Goal: Information Seeking & Learning: Check status

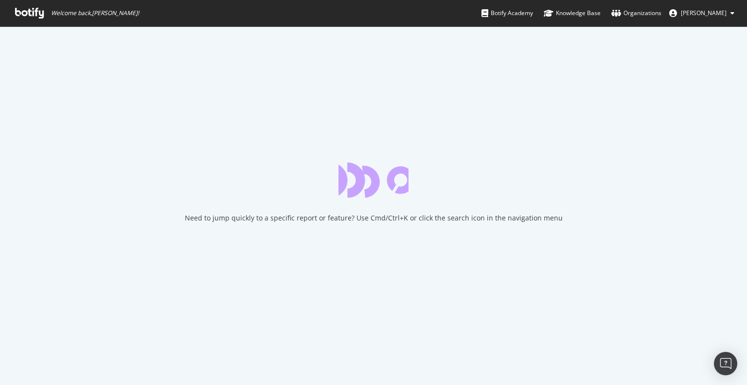
click at [38, 10] on icon at bounding box center [29, 13] width 29 height 11
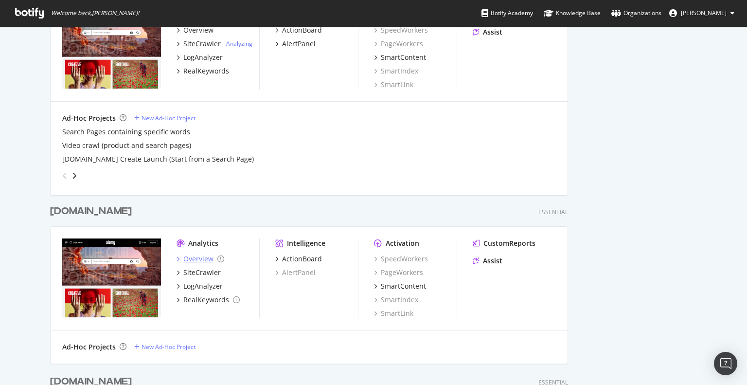
scroll to position [292, 0]
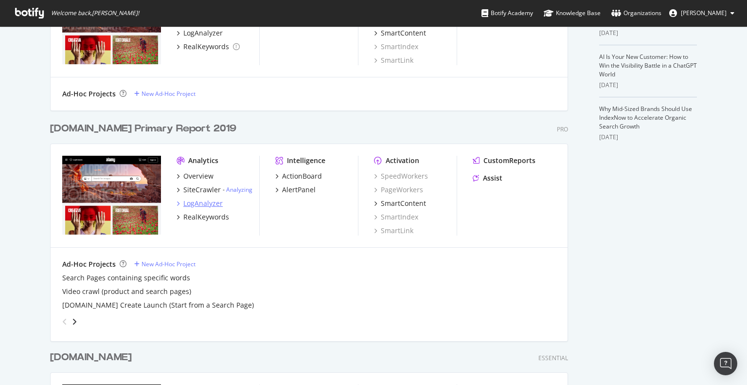
click at [200, 198] on div "LogAnalyzer" at bounding box center [202, 203] width 39 height 10
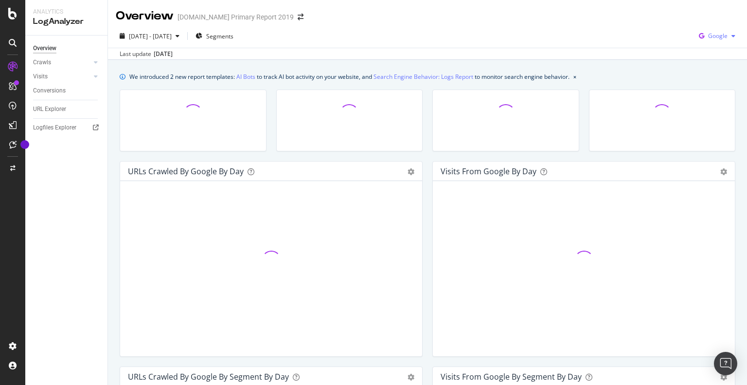
click at [708, 36] on span "Google" at bounding box center [717, 36] width 19 height 8
click at [703, 73] on span "Bing" at bounding box center [718, 73] width 36 height 9
click at [234, 40] on span "Segments" at bounding box center [219, 36] width 27 height 8
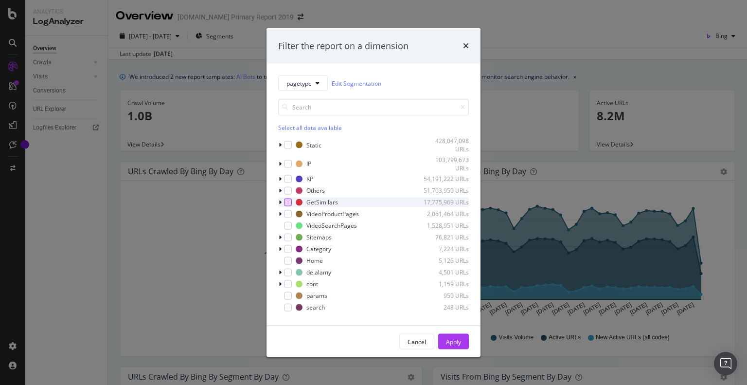
click at [288, 202] on div "modal" at bounding box center [288, 202] width 8 height 8
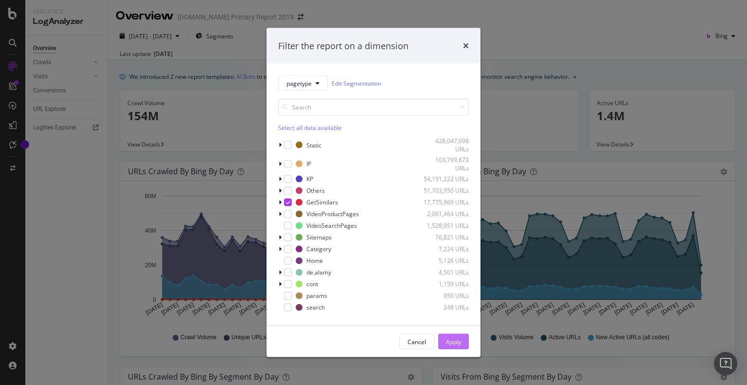
click at [463, 338] on button "Apply" at bounding box center [453, 342] width 31 height 16
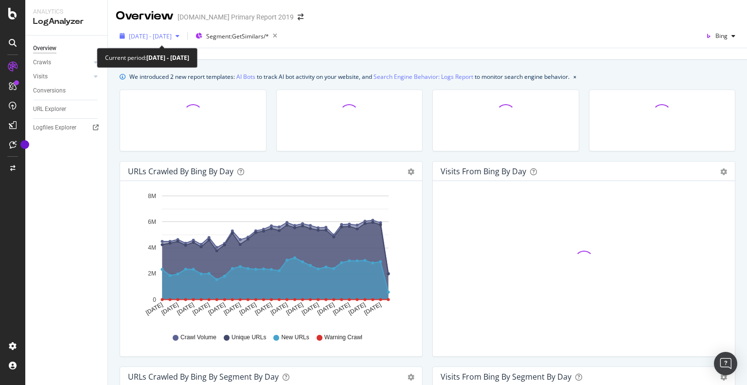
click at [172, 37] on span "2025 Aug. 11th - Sep. 9th" at bounding box center [150, 36] width 43 height 8
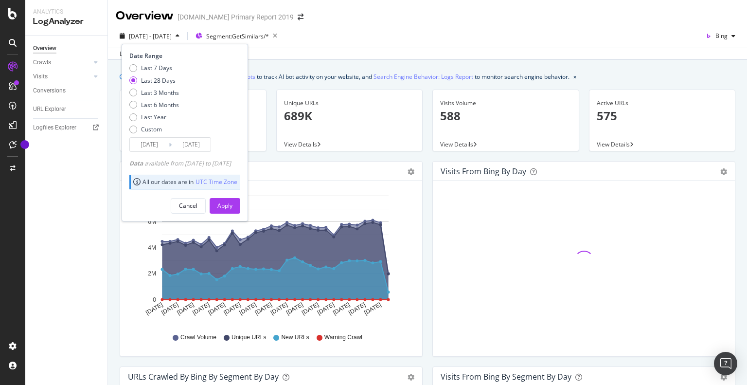
click at [152, 140] on input "[DATE]" at bounding box center [149, 145] width 39 height 14
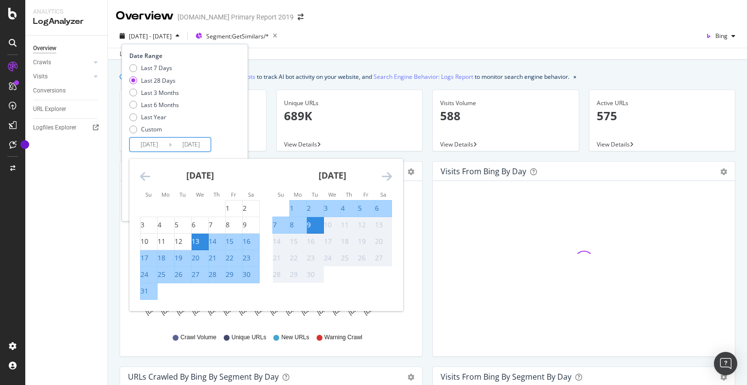
click at [146, 181] on icon "Move backward to switch to the previous month." at bounding box center [145, 176] width 10 height 12
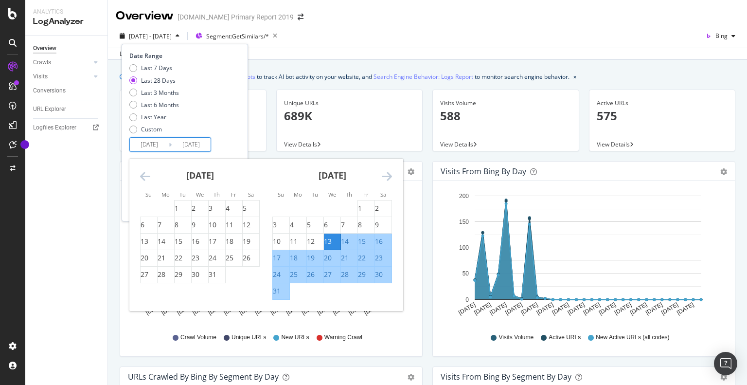
click at [146, 181] on icon "Move backward to switch to the previous month." at bounding box center [145, 176] width 10 height 12
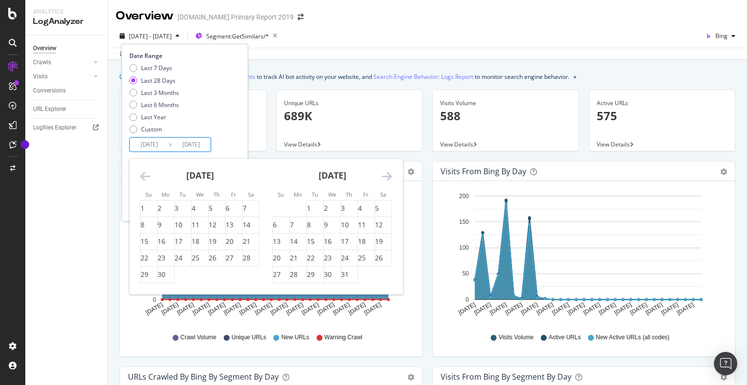
click at [146, 181] on icon "Move backward to switch to the previous month." at bounding box center [145, 176] width 10 height 12
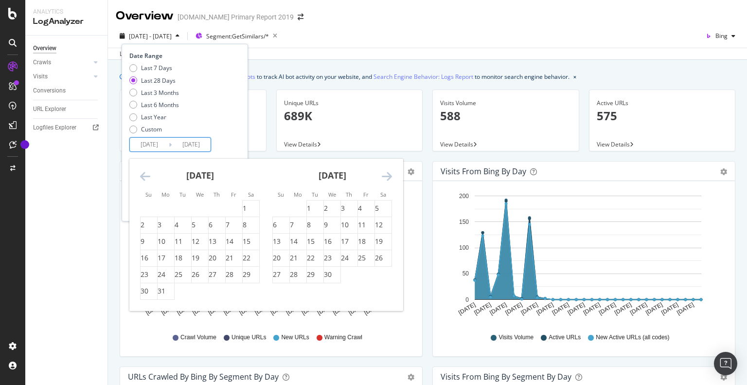
click at [146, 181] on icon "Move backward to switch to the previous month." at bounding box center [145, 176] width 10 height 12
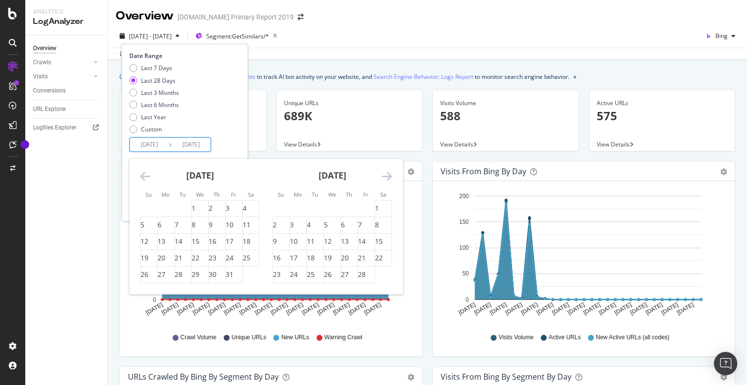
click at [146, 181] on icon "Move backward to switch to the previous month." at bounding box center [145, 176] width 10 height 12
click at [146, 180] on icon "Move backward to switch to the previous month." at bounding box center [145, 176] width 10 height 12
click at [146, 177] on icon "Move backward to switch to the previous month." at bounding box center [145, 176] width 10 height 12
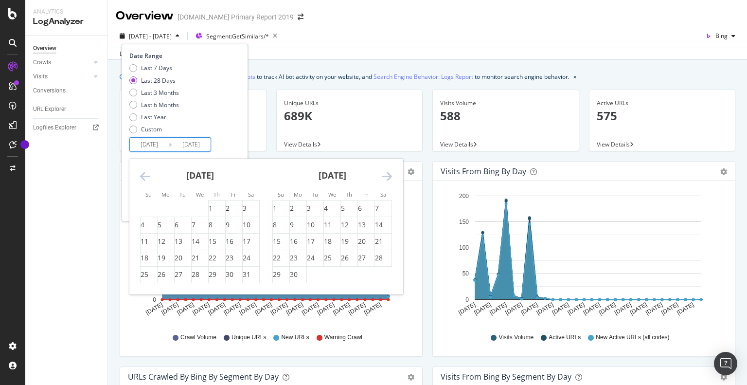
click at [146, 177] on icon "Move backward to switch to the previous month." at bounding box center [145, 176] width 10 height 12
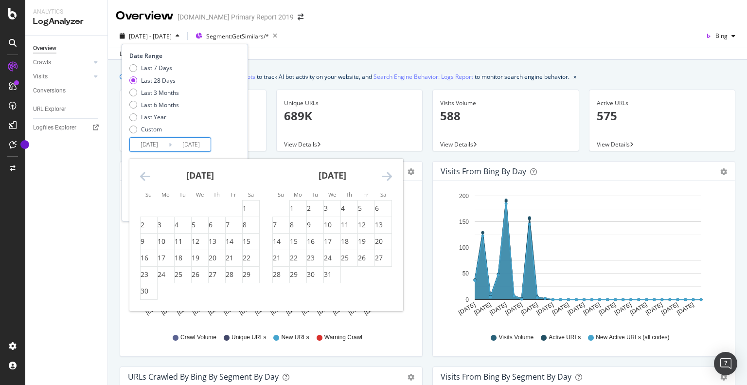
click at [146, 177] on icon "Move backward to switch to the previous month." at bounding box center [145, 176] width 10 height 12
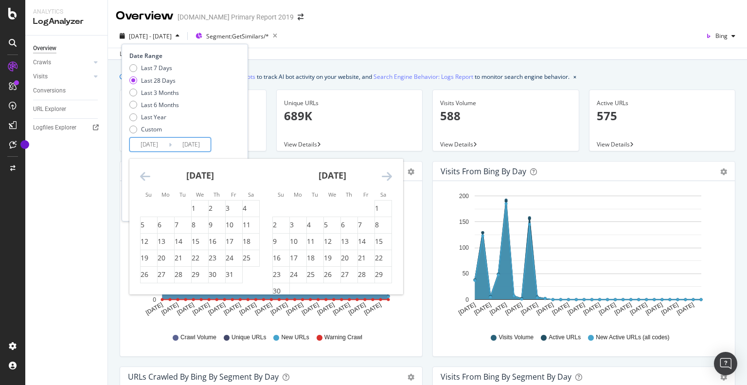
click at [146, 177] on icon "Move backward to switch to the previous month." at bounding box center [145, 176] width 10 height 12
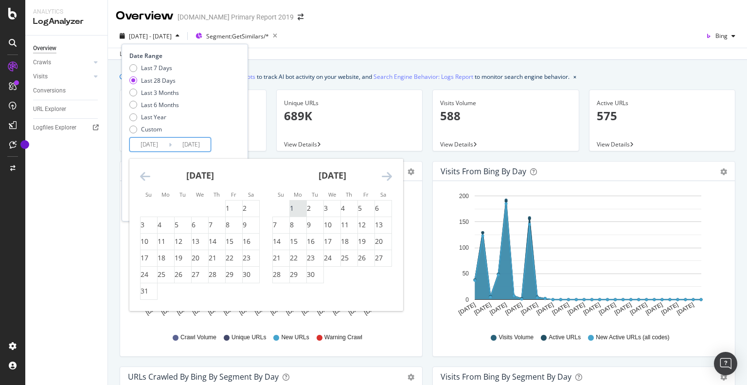
click at [293, 207] on div "1" at bounding box center [292, 208] width 4 height 10
type input "[DATE]"
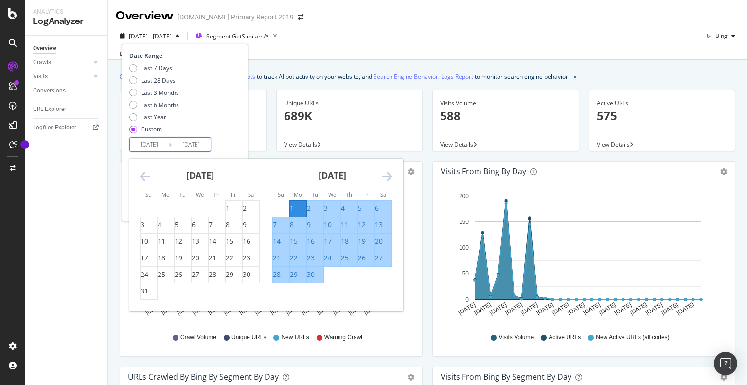
click at [391, 177] on icon "Move forward to switch to the next month." at bounding box center [387, 176] width 10 height 12
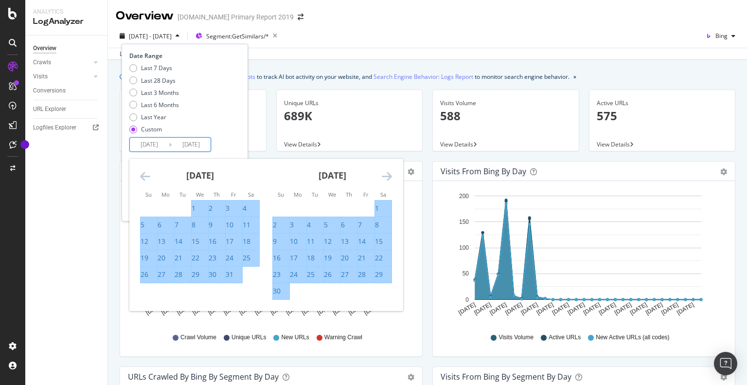
click at [391, 177] on icon "Move forward to switch to the next month." at bounding box center [387, 176] width 10 height 12
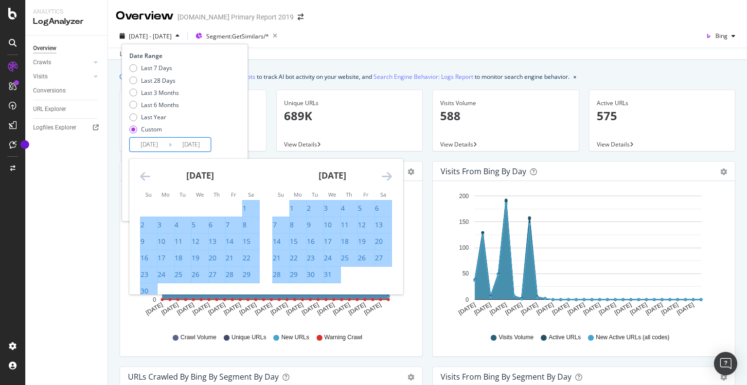
click at [391, 177] on icon "Move forward to switch to the next month." at bounding box center [387, 176] width 10 height 12
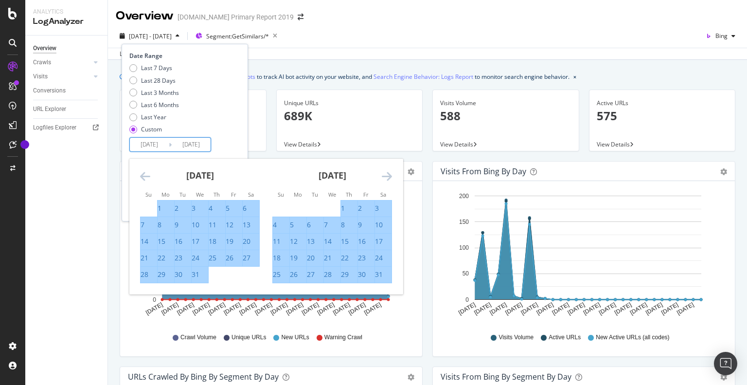
click at [391, 177] on icon "Move forward to switch to the next month." at bounding box center [387, 176] width 10 height 12
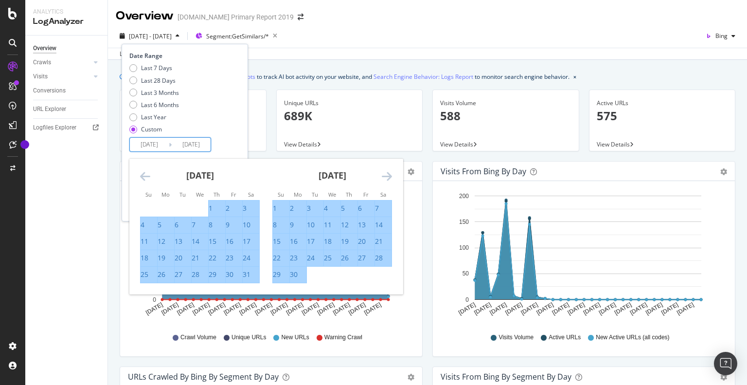
click at [391, 177] on icon "Move forward to switch to the next month." at bounding box center [387, 176] width 10 height 12
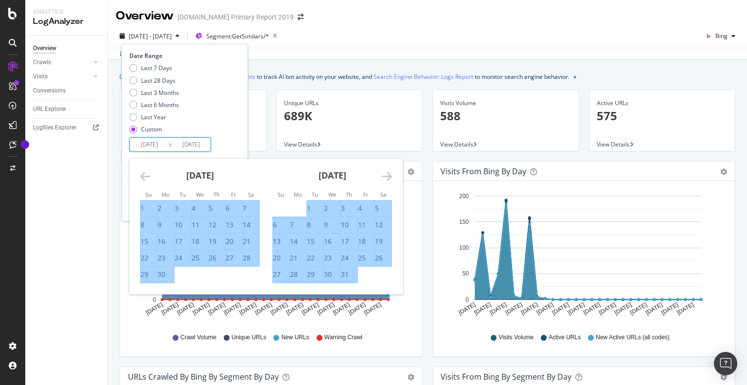
click at [391, 177] on icon "Move forward to switch to the next month." at bounding box center [387, 176] width 10 height 12
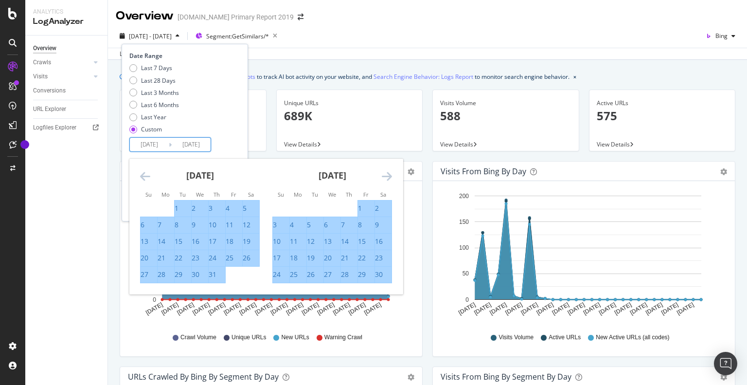
click at [391, 177] on icon "Move forward to switch to the next month." at bounding box center [387, 176] width 10 height 12
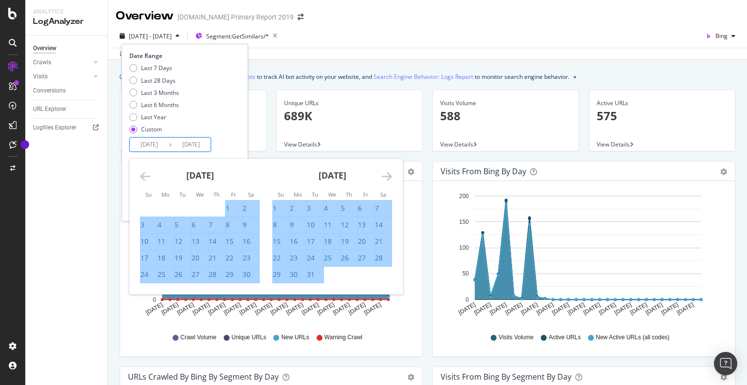
click at [391, 177] on icon "Move forward to switch to the next month." at bounding box center [387, 176] width 10 height 12
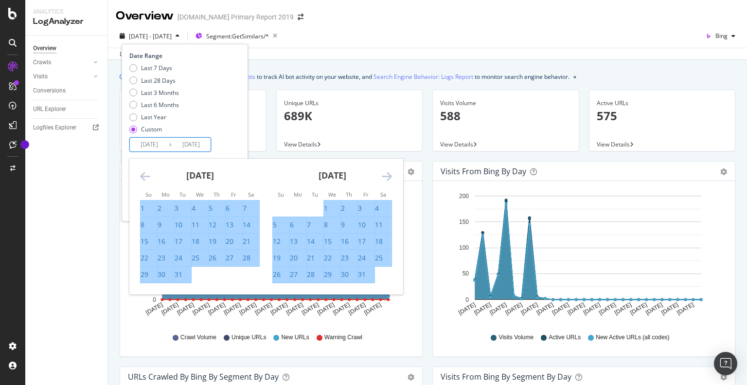
click at [391, 177] on icon "Move forward to switch to the next month." at bounding box center [387, 176] width 10 height 12
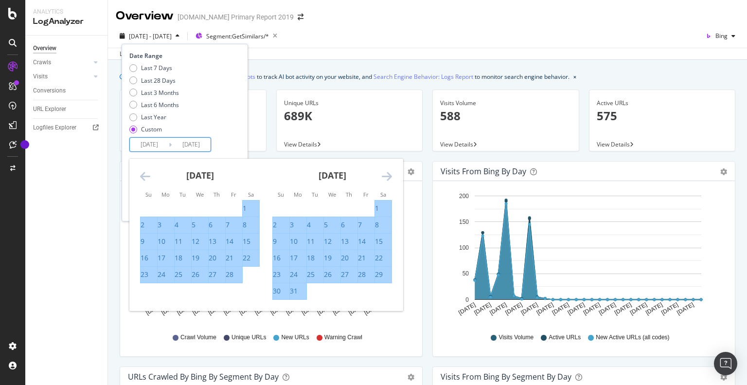
click at [391, 177] on icon "Move forward to switch to the next month." at bounding box center [387, 176] width 10 height 12
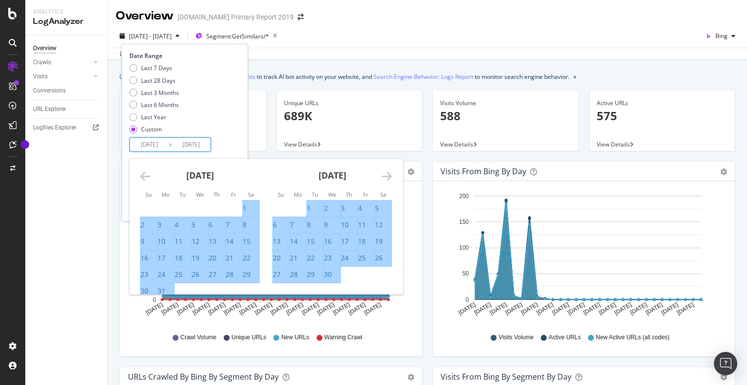
click at [392, 177] on icon "Move forward to switch to the next month." at bounding box center [387, 176] width 10 height 12
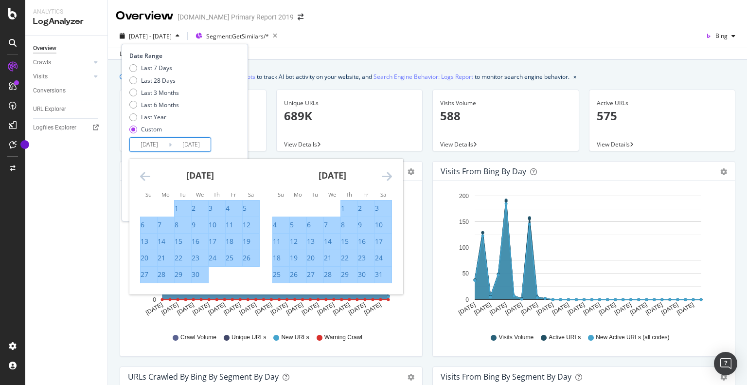
click at [392, 177] on icon "Move forward to switch to the next month." at bounding box center [387, 176] width 10 height 12
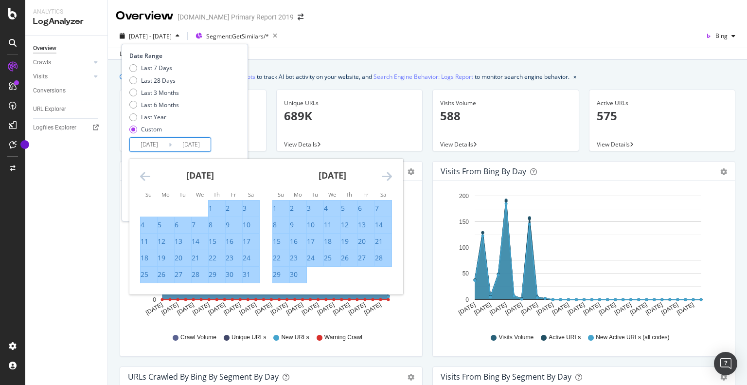
click at [392, 177] on icon "Move forward to switch to the next month." at bounding box center [387, 176] width 10 height 12
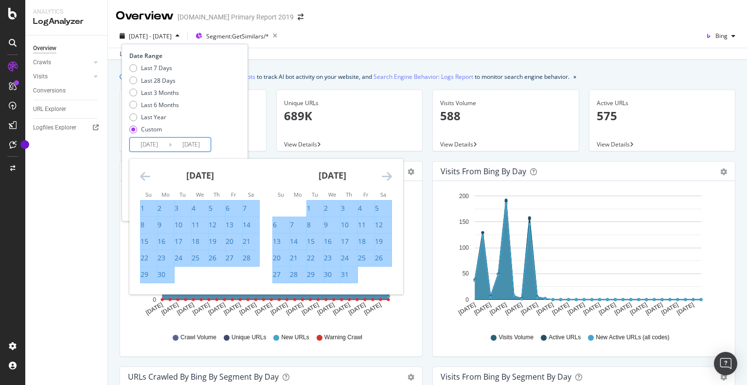
click at [392, 177] on icon "Move forward to switch to the next month." at bounding box center [387, 176] width 10 height 12
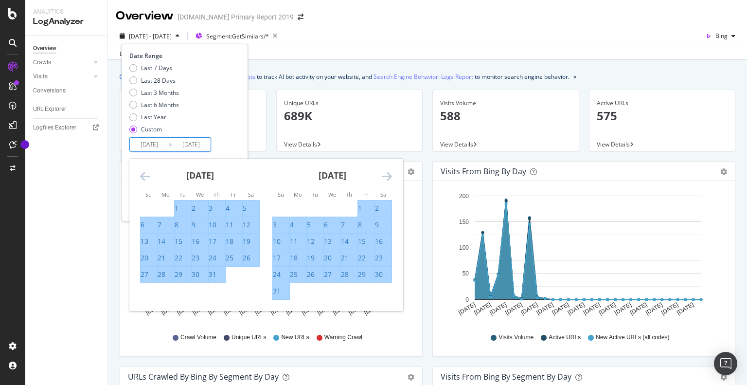
click at [392, 177] on icon "Move forward to switch to the next month." at bounding box center [387, 176] width 10 height 12
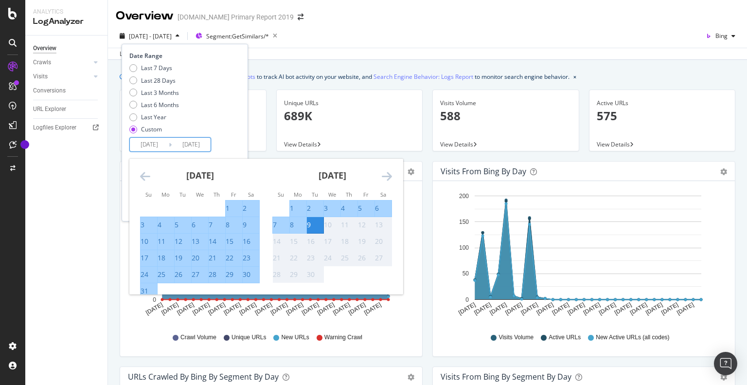
click at [148, 289] on div "31" at bounding box center [145, 291] width 8 height 10
type input "[DATE]"
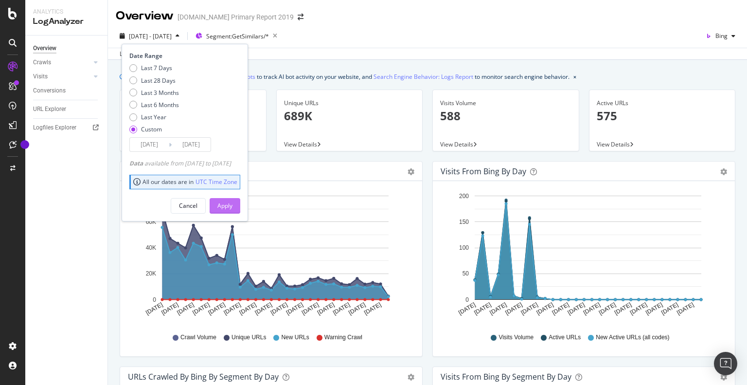
click at [233, 204] on div "Apply" at bounding box center [224, 205] width 15 height 8
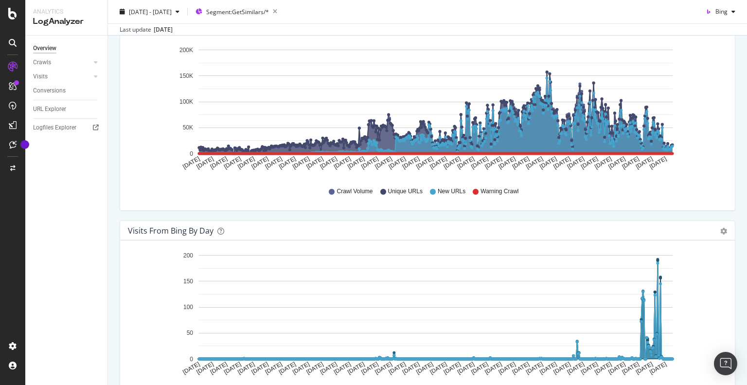
scroll to position [49, 0]
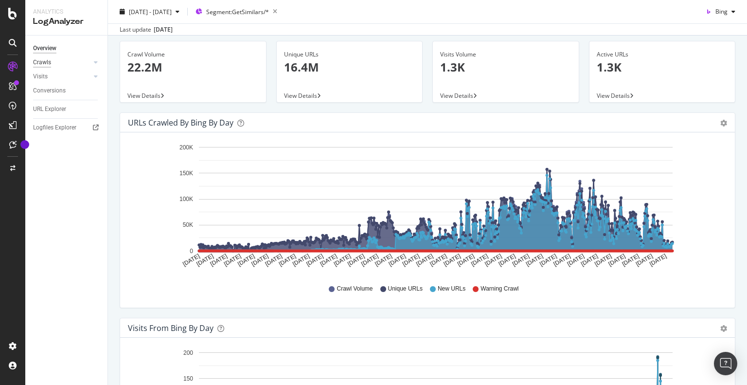
click at [47, 61] on div "Crawls" at bounding box center [42, 62] width 18 height 10
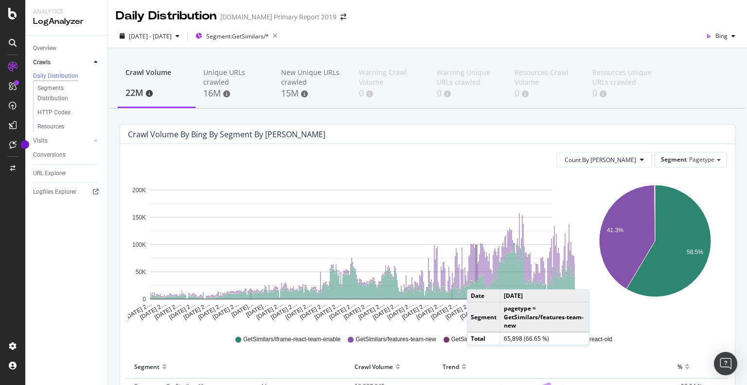
scroll to position [97, 0]
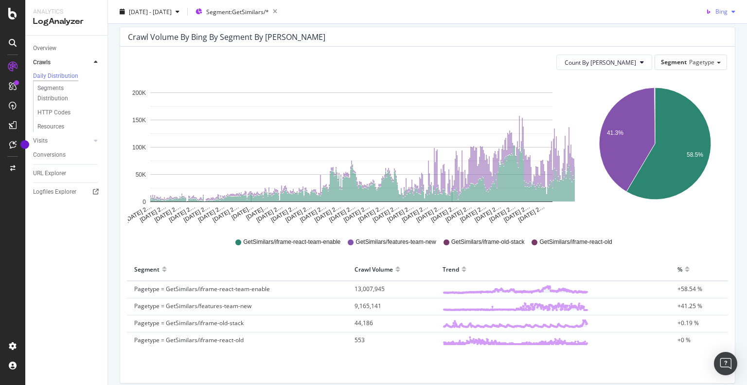
click at [716, 13] on span "Bing" at bounding box center [722, 11] width 12 height 8
click at [707, 31] on span "Google" at bounding box center [718, 31] width 36 height 9
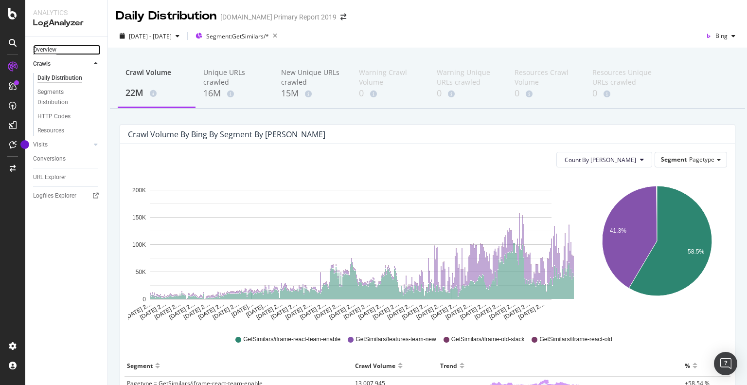
click at [51, 51] on div "Overview" at bounding box center [44, 50] width 23 height 10
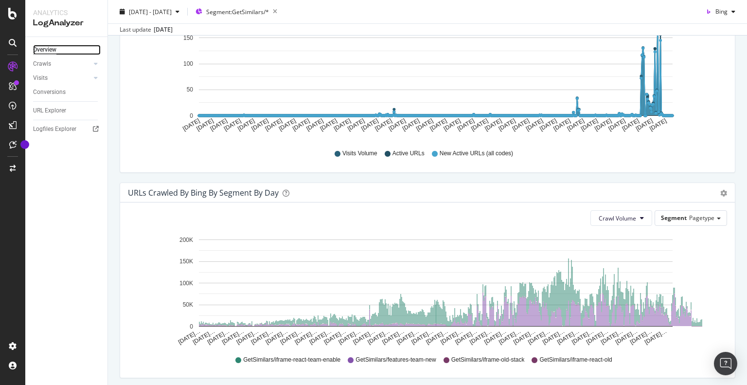
scroll to position [535, 0]
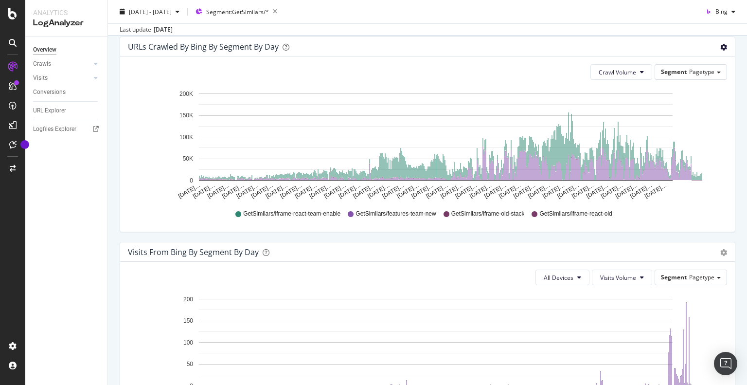
click at [720, 47] on icon "gear" at bounding box center [723, 47] width 7 height 7
click at [674, 84] on span "Table" at bounding box center [691, 86] width 86 height 15
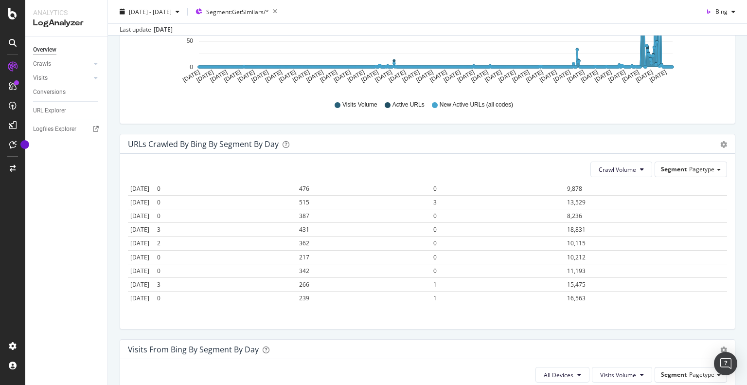
scroll to position [11260, 0]
drag, startPoint x: 126, startPoint y: 185, endPoint x: 539, endPoint y: 315, distance: 432.6
click at [539, 315] on div "Crawl Volume Segment Pagetype Hold CTRL while clicking to filter the report. Da…" at bounding box center [427, 241] width 615 height 175
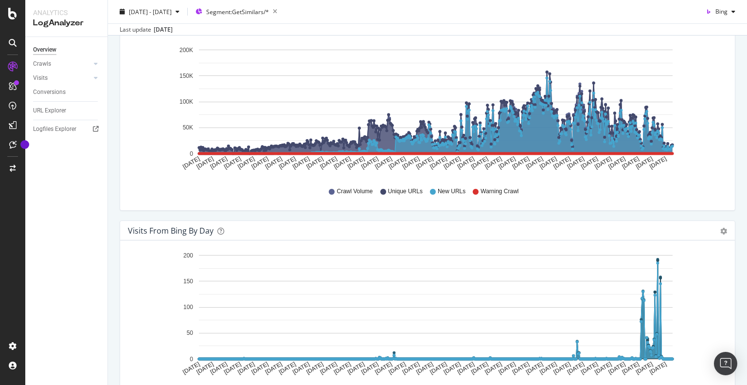
scroll to position [0, 0]
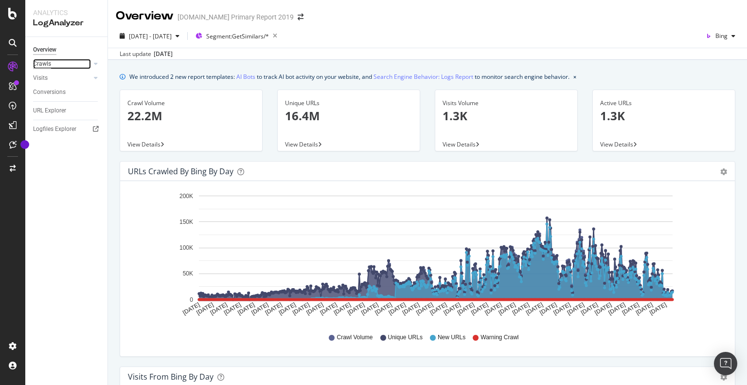
click at [35, 62] on div "Crawls" at bounding box center [42, 64] width 18 height 10
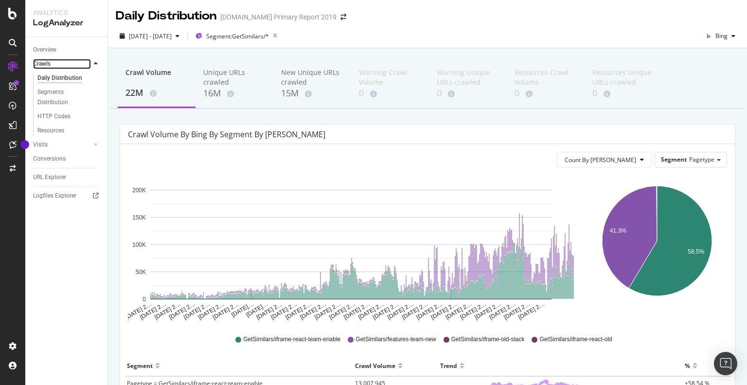
scroll to position [49, 0]
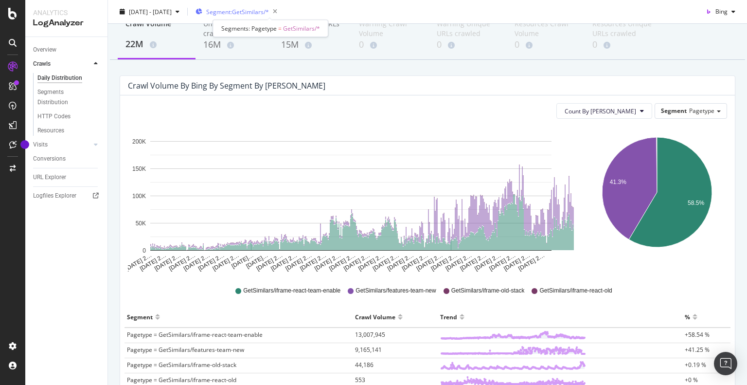
click at [269, 15] on span "Segment: GetSimilars/*" at bounding box center [237, 11] width 63 height 8
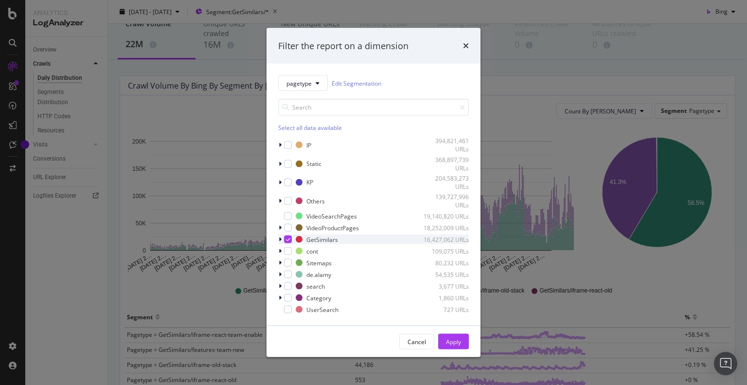
click at [282, 240] on div "modal" at bounding box center [281, 239] width 6 height 10
click at [287, 238] on icon "modal" at bounding box center [288, 239] width 4 height 5
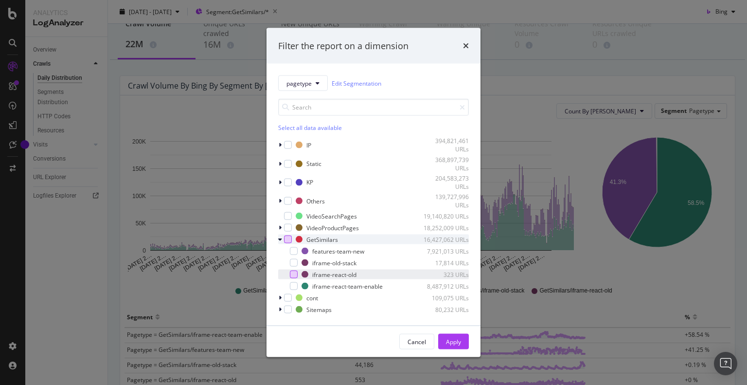
click at [294, 275] on div "modal" at bounding box center [294, 274] width 8 height 8
click at [294, 275] on icon "modal" at bounding box center [294, 274] width 4 height 5
click at [292, 288] on div "modal" at bounding box center [294, 286] width 8 height 8
click at [455, 340] on div "Apply" at bounding box center [453, 341] width 15 height 8
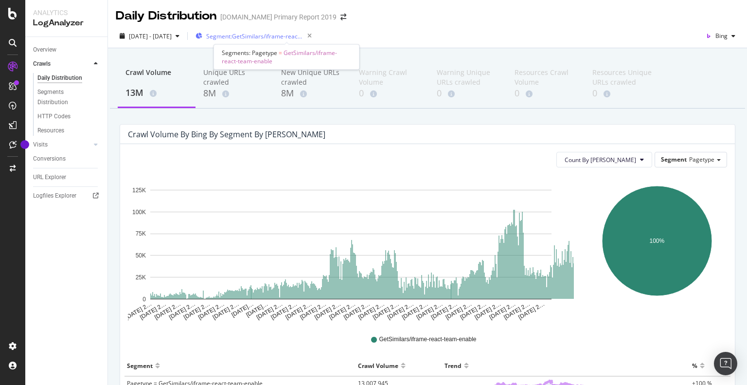
click at [304, 36] on span "Segment: GetSimilars/iframe-react-team-enable" at bounding box center [254, 36] width 97 height 8
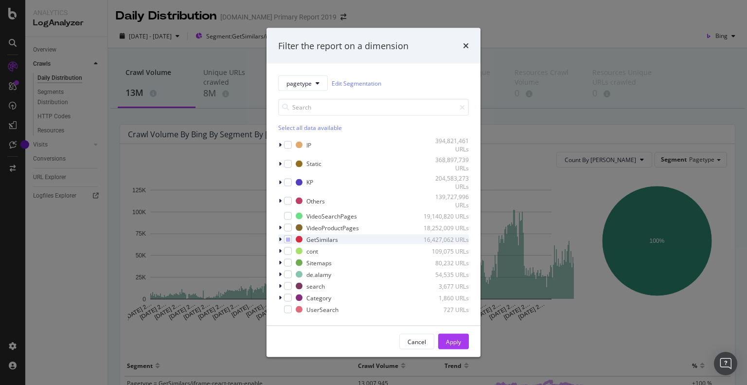
click at [280, 239] on icon "modal" at bounding box center [280, 239] width 3 height 6
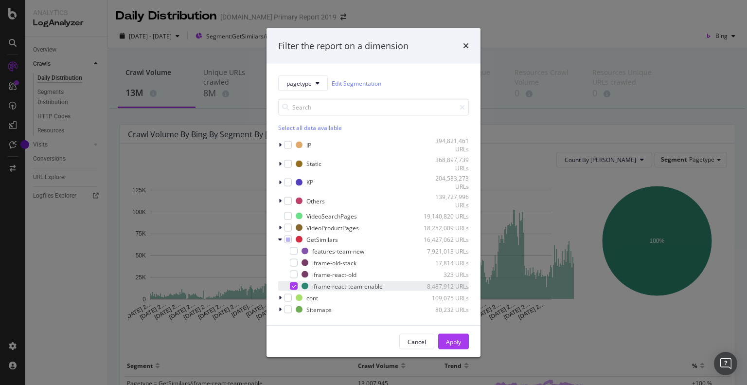
click at [291, 286] on div "modal" at bounding box center [294, 286] width 8 height 8
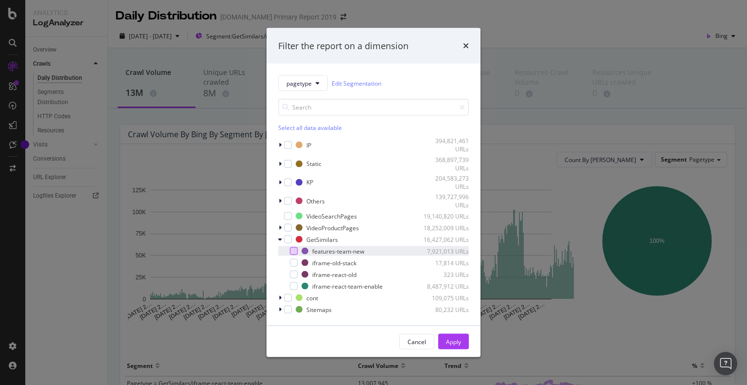
click at [295, 250] on div "modal" at bounding box center [294, 251] width 8 height 8
click at [459, 342] on div "Apply" at bounding box center [453, 341] width 15 height 8
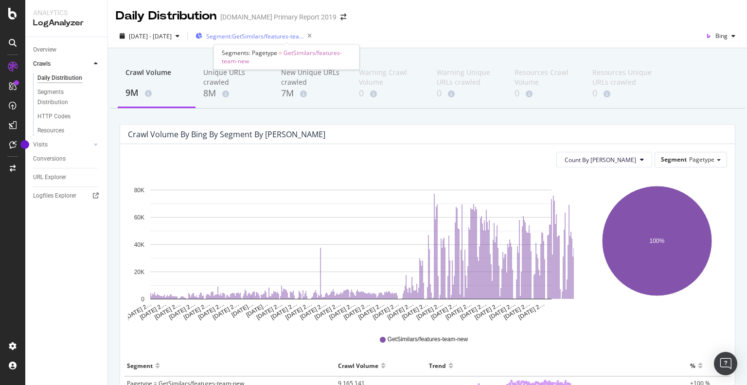
click at [260, 36] on span "Segment: GetSimilars/features-team-new" at bounding box center [254, 36] width 97 height 8
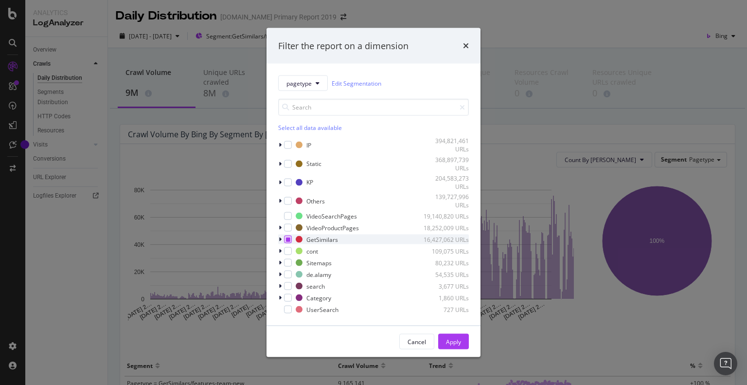
click at [288, 239] on icon "modal" at bounding box center [288, 239] width 4 height 5
click at [452, 340] on div "Apply" at bounding box center [453, 341] width 15 height 8
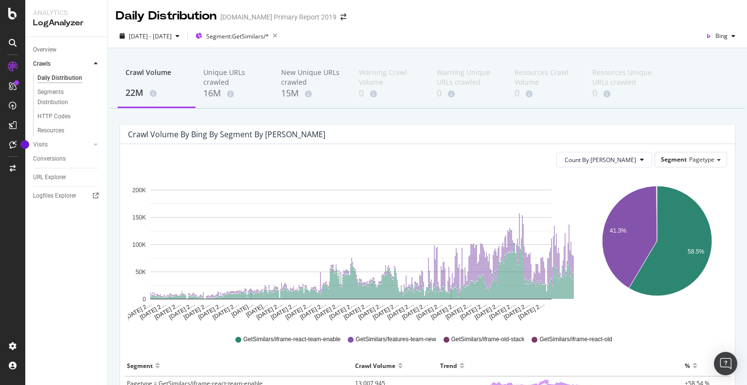
scroll to position [129, 0]
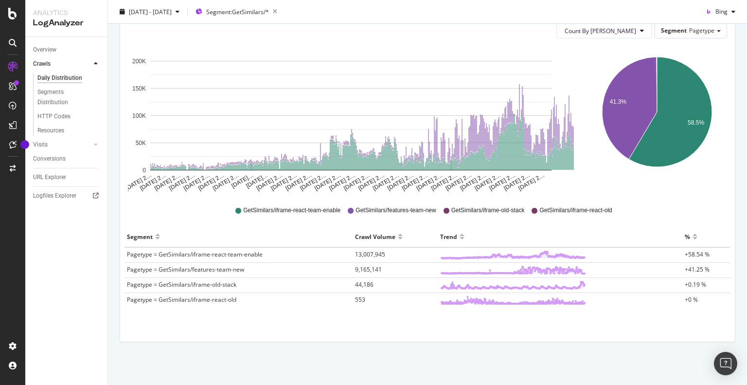
click at [499, 360] on div "Crawl Volume 22M Unique URLs crawled 16M New Unique URLs crawled 15M Warning Cr…" at bounding box center [427, 152] width 639 height 467
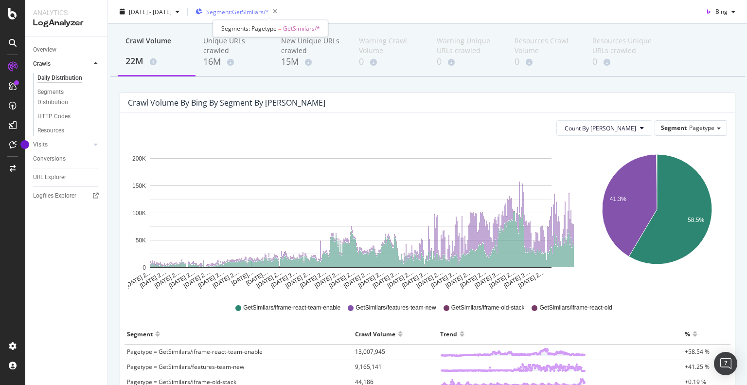
click at [269, 8] on span "Segment: GetSimilars/*" at bounding box center [237, 11] width 63 height 8
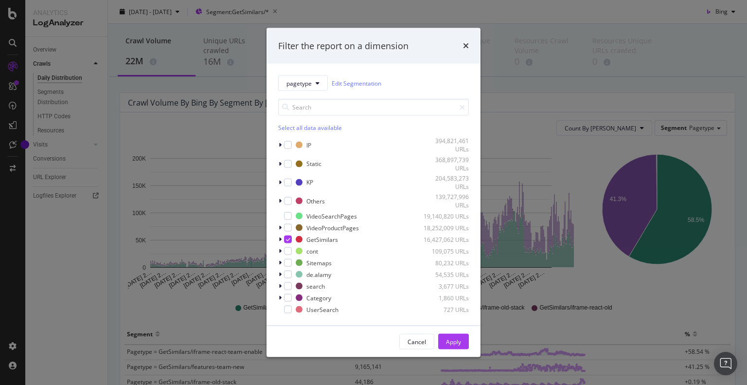
click at [315, 8] on div "Filter the report on a dimension pagetype Edit Segmentation Select all data ava…" at bounding box center [373, 192] width 747 height 385
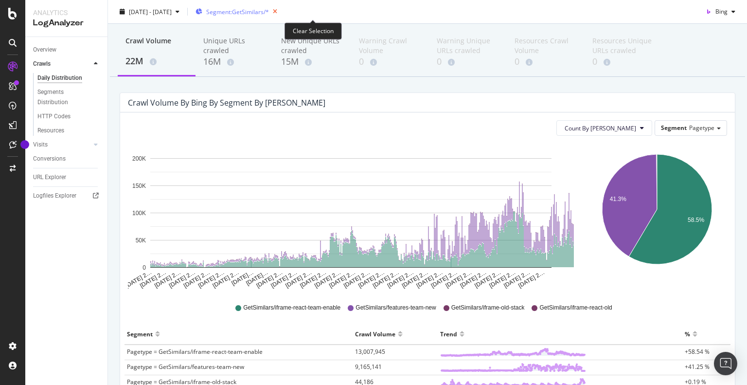
click at [281, 9] on icon "button" at bounding box center [275, 12] width 12 height 14
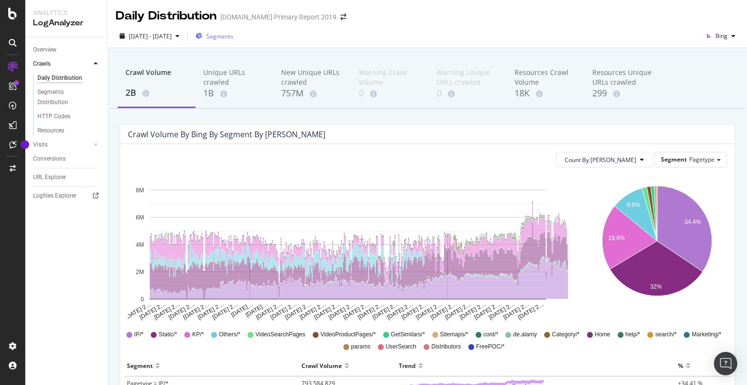
click at [234, 34] on span "Segments" at bounding box center [219, 36] width 27 height 8
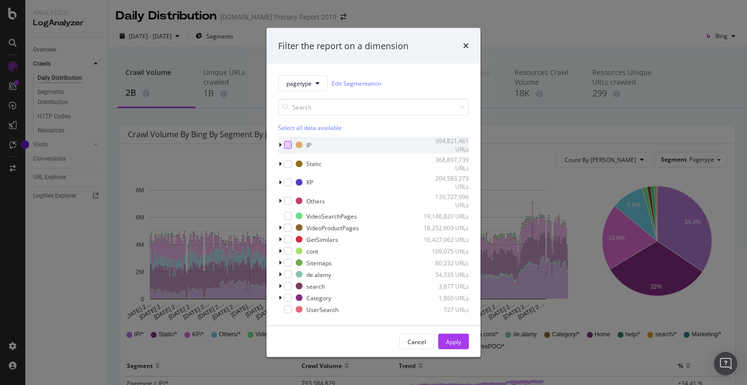
click at [289, 145] on div "modal" at bounding box center [288, 145] width 8 height 8
click at [452, 344] on div "Apply" at bounding box center [453, 341] width 15 height 8
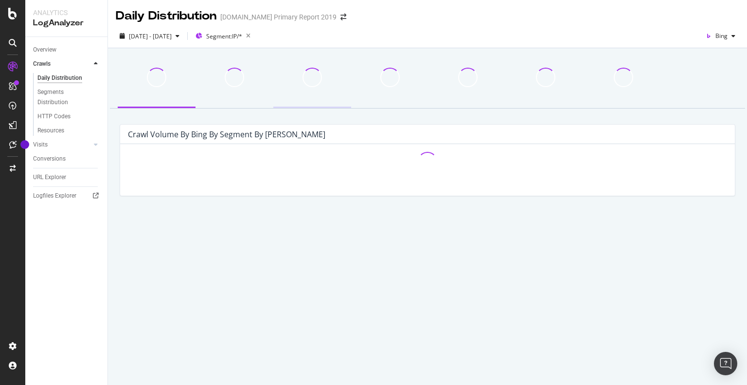
click at [313, 86] on span at bounding box center [312, 77] width 27 height 27
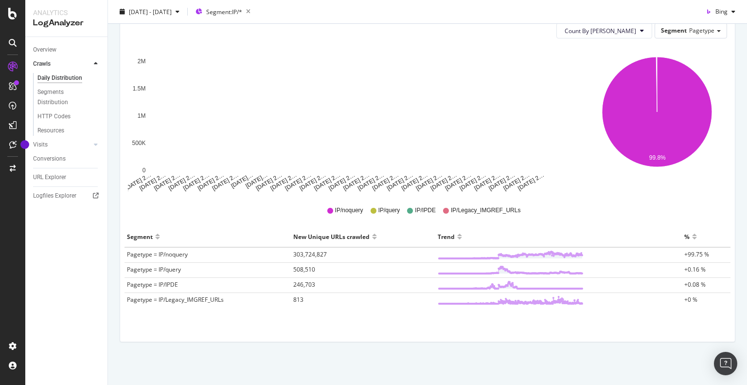
scroll to position [80, 0]
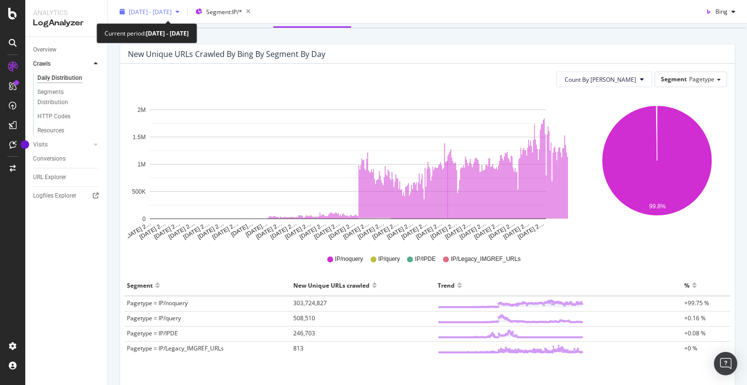
click at [172, 13] on span "[DATE] - [DATE]" at bounding box center [150, 11] width 43 height 8
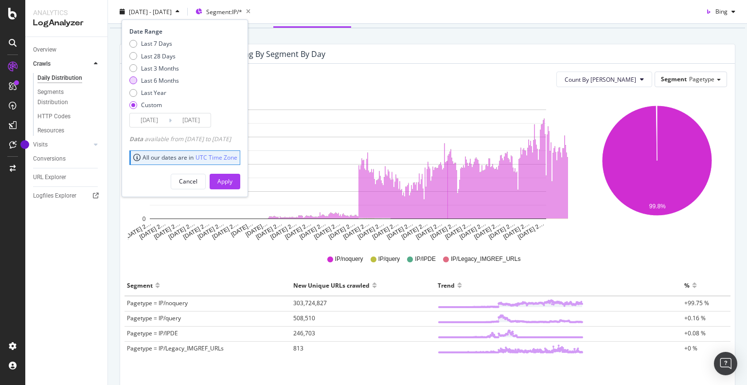
click at [157, 79] on div "Last 6 Months" at bounding box center [160, 80] width 38 height 8
type input "[DATE]"
click at [158, 56] on div "Last 28 Days" at bounding box center [158, 56] width 35 height 8
type input "[DATE]"
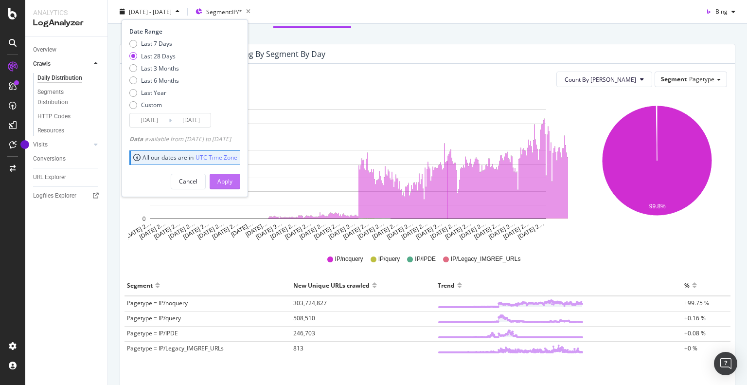
click at [240, 181] on button "Apply" at bounding box center [225, 181] width 31 height 16
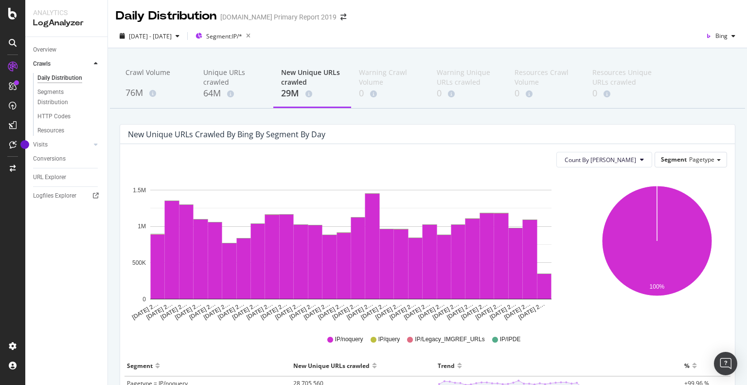
scroll to position [129, 0]
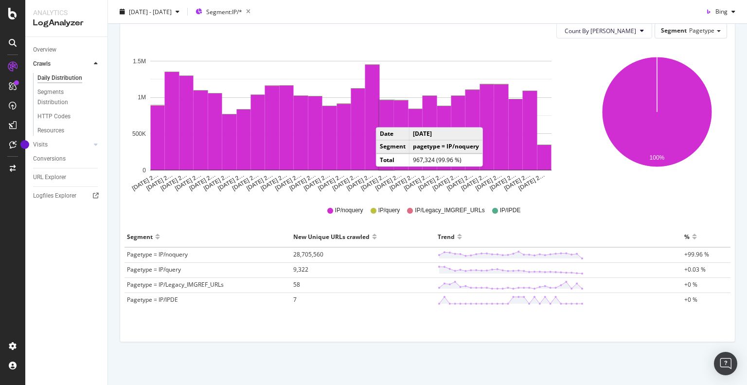
click at [386, 117] on rect "A chart." at bounding box center [387, 135] width 14 height 70
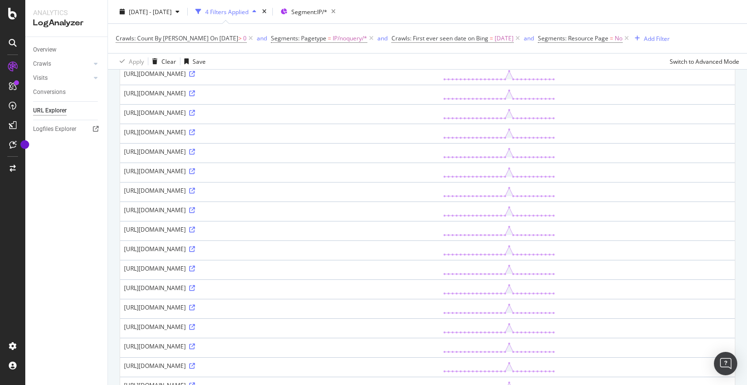
scroll to position [808, 0]
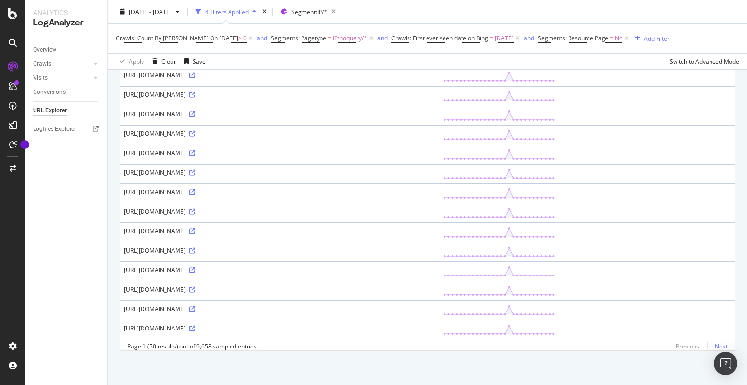
click at [714, 346] on link "Next" at bounding box center [717, 346] width 20 height 14
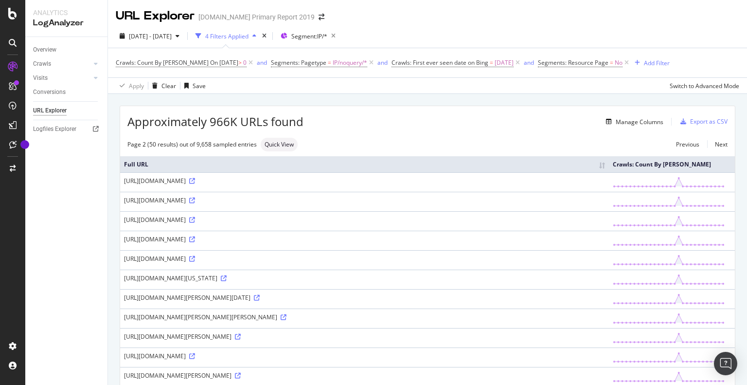
scroll to position [97, 0]
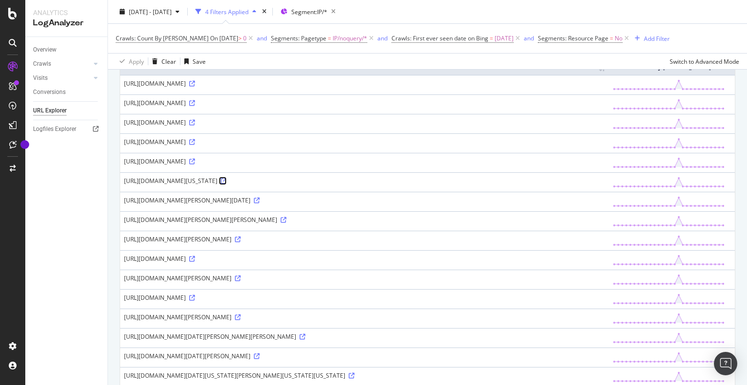
click at [221, 184] on icon at bounding box center [224, 181] width 6 height 6
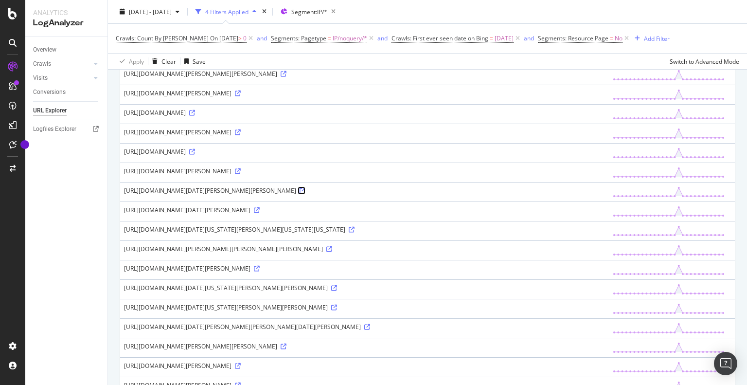
click at [300, 194] on icon at bounding box center [303, 191] width 6 height 6
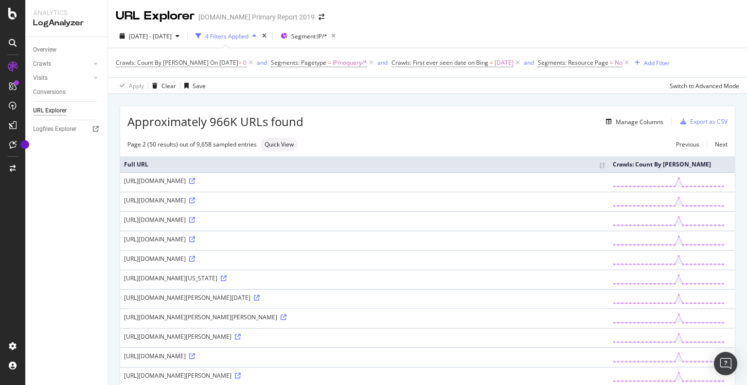
scroll to position [195, 0]
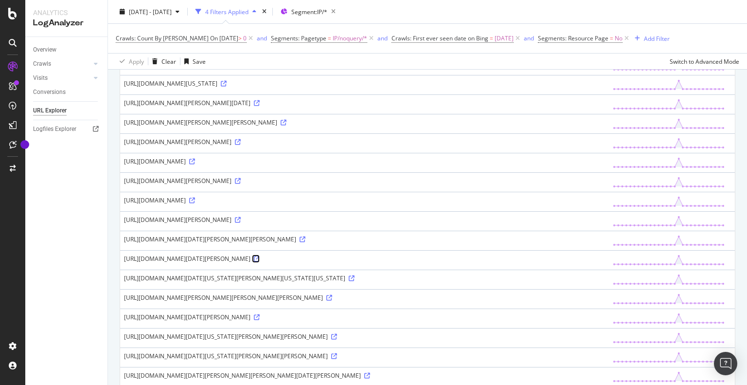
click at [260, 262] on icon at bounding box center [257, 259] width 6 height 6
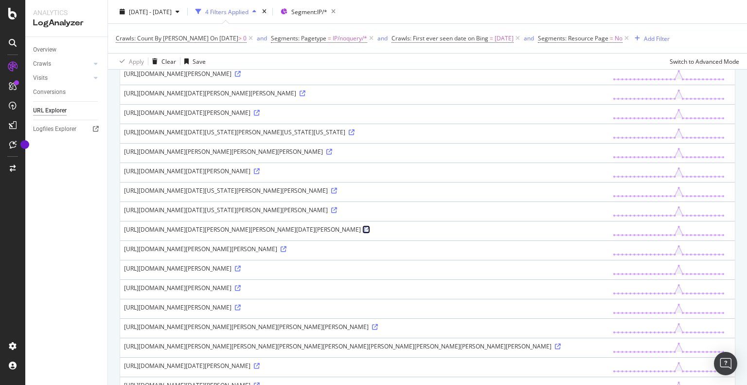
click at [370, 233] on icon at bounding box center [367, 230] width 6 height 6
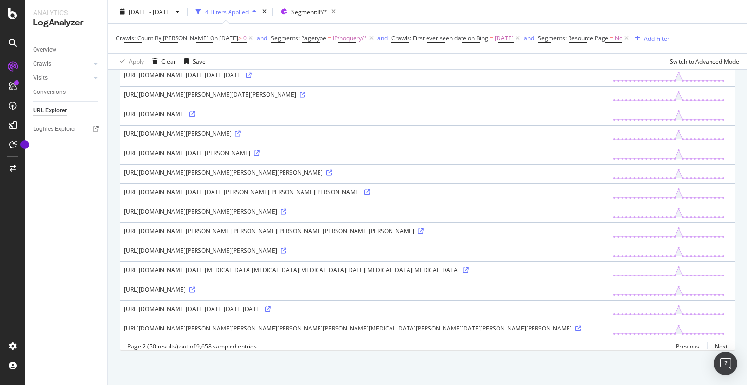
scroll to position [1186, 0]
click at [713, 344] on link "Next" at bounding box center [717, 346] width 20 height 14
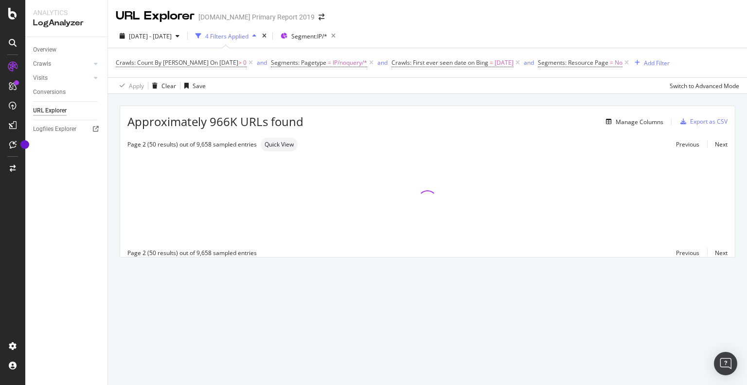
scroll to position [0, 0]
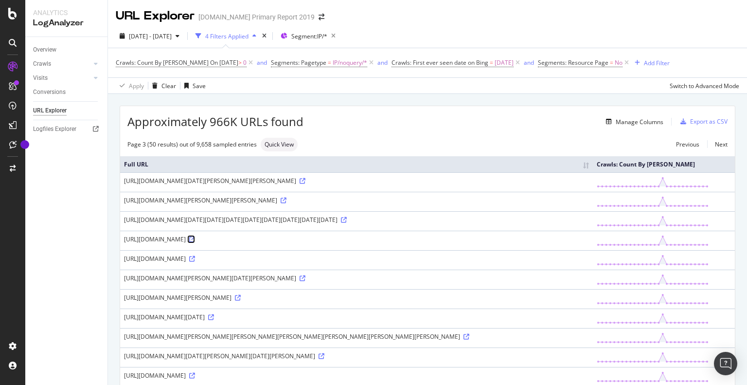
click at [195, 242] on icon at bounding box center [192, 239] width 6 height 6
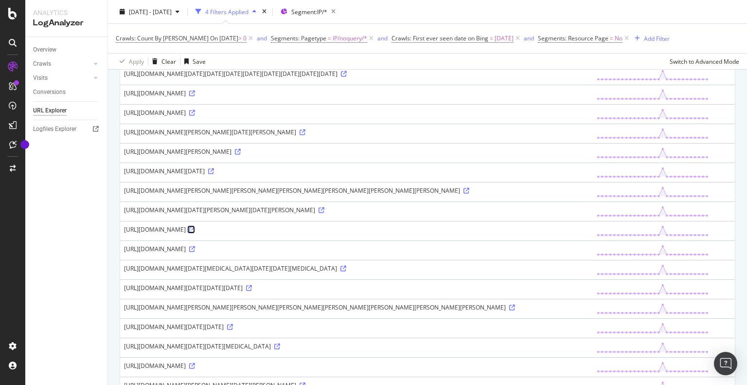
click at [189, 233] on icon at bounding box center [192, 230] width 6 height 6
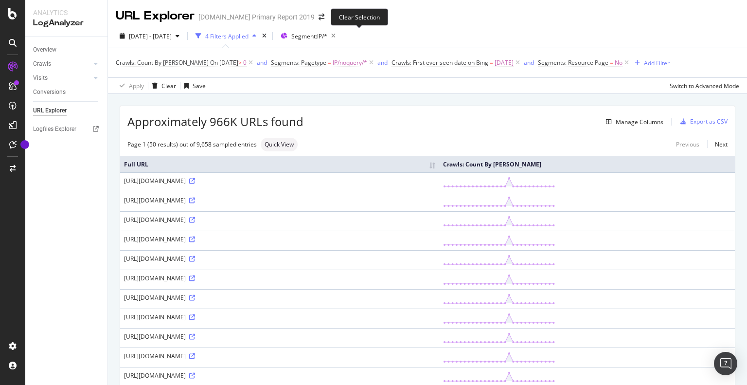
click at [340, 35] on icon "button" at bounding box center [333, 36] width 12 height 14
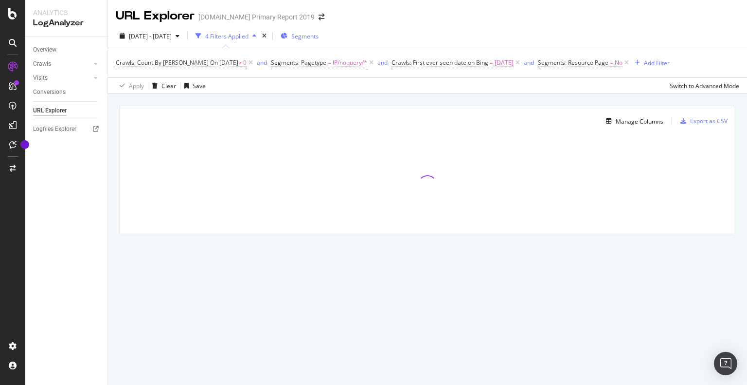
click at [319, 31] on div "Segments" at bounding box center [300, 36] width 38 height 15
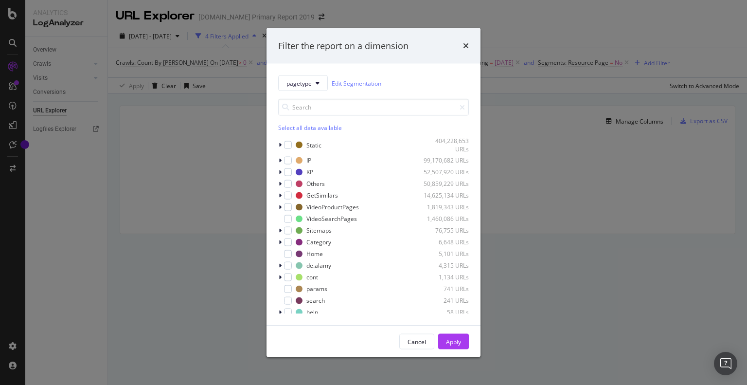
click at [509, 16] on div "Filter the report on a dimension pagetype Edit Segmentation Select all data ava…" at bounding box center [373, 192] width 747 height 385
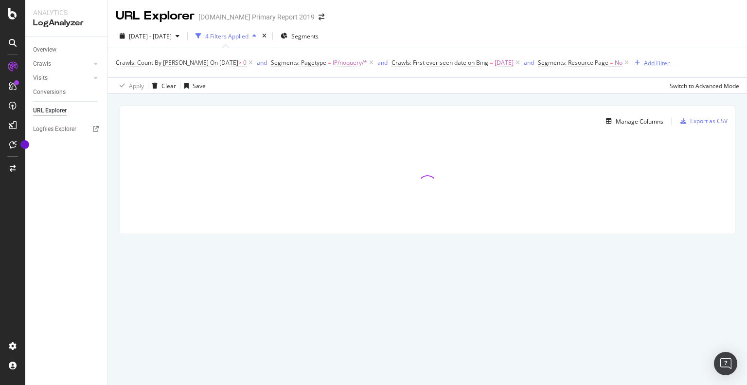
click at [647, 64] on div "Add Filter" at bounding box center [657, 63] width 26 height 8
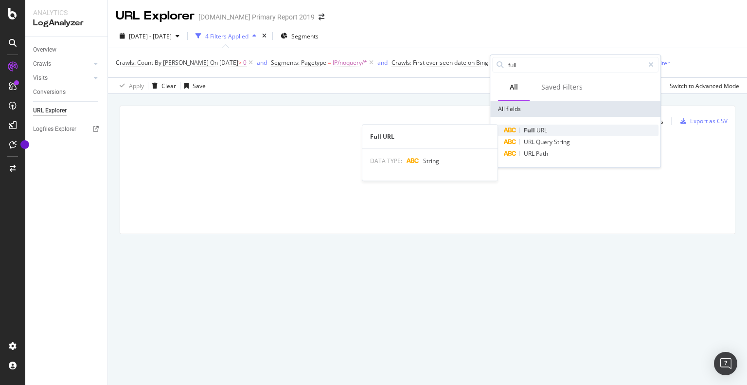
type input "full"
click at [537, 130] on span "URL" at bounding box center [542, 130] width 11 height 8
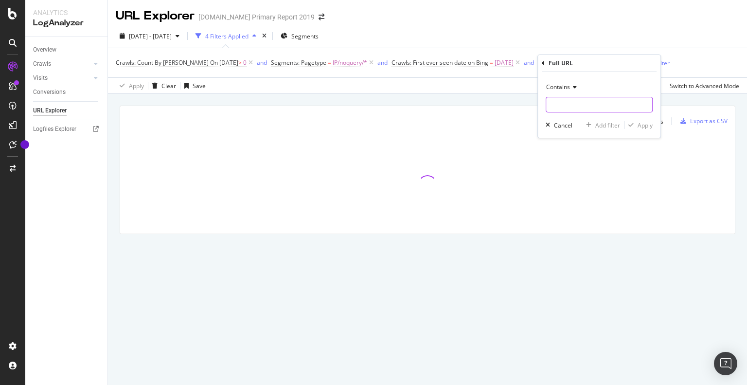
click at [571, 104] on input "text" at bounding box center [599, 105] width 106 height 16
paste input "234973502"
type input "234973502"
click at [648, 123] on div "Apply" at bounding box center [645, 125] width 15 height 8
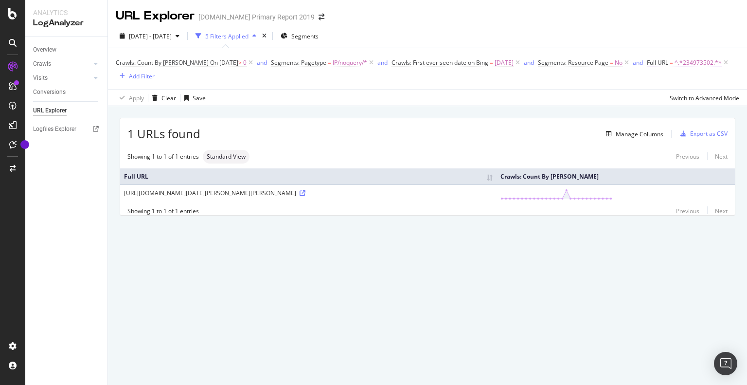
click at [675, 65] on span "^.*234973502.*$" at bounding box center [698, 63] width 47 height 14
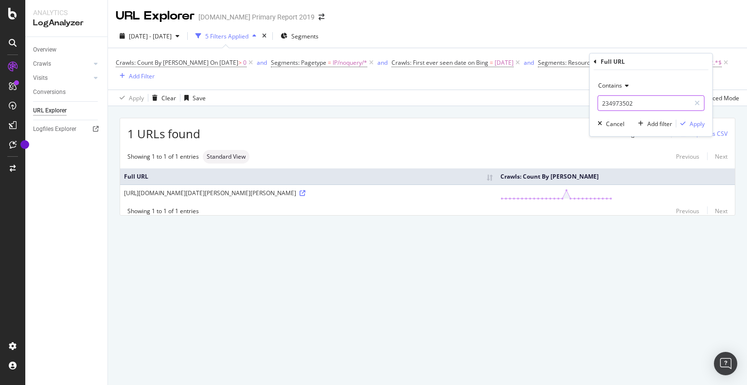
paste input "https://www.alamy.com/1650-market-street-aka-one-liberty-place-is-often-called-…"
drag, startPoint x: 642, startPoint y: 103, endPoint x: 441, endPoint y: 104, distance: 200.9
click at [441, 104] on body "Analytics LogAnalyzer Overview Crawls Daily Distribution Segments Distribution …" at bounding box center [373, 192] width 747 height 385
drag, startPoint x: 630, startPoint y: 103, endPoint x: 671, endPoint y: 103, distance: 40.9
click at [671, 103] on input "451386367.html" at bounding box center [644, 103] width 92 height 16
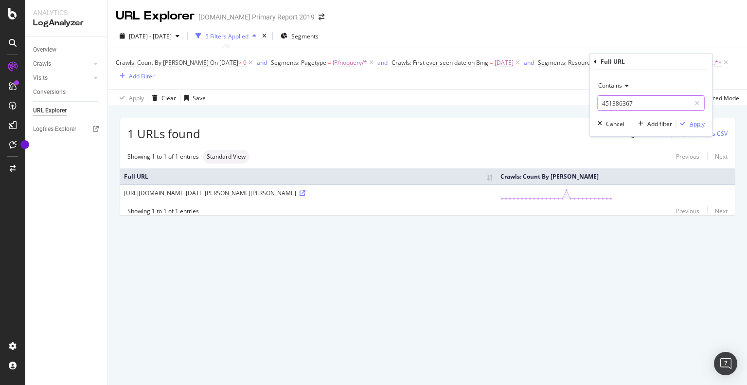
type input "451386367"
click at [704, 122] on div "Apply" at bounding box center [697, 123] width 15 height 8
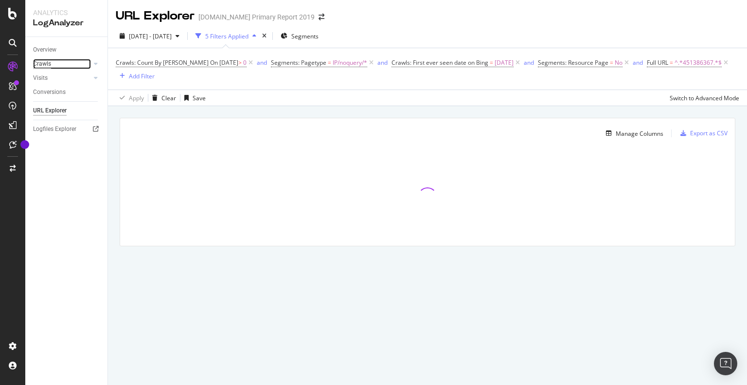
click at [47, 64] on div "Crawls" at bounding box center [42, 64] width 18 height 10
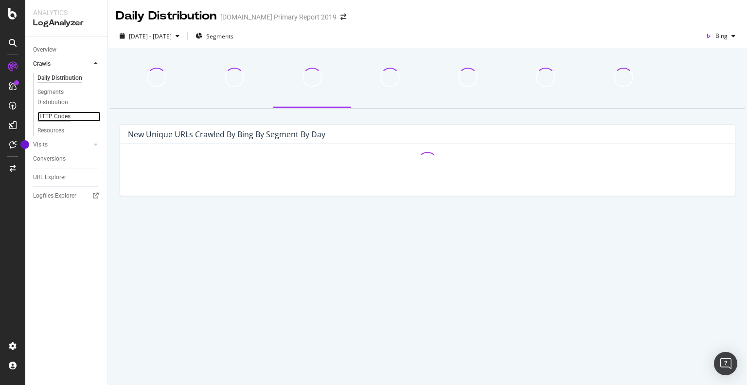
click at [54, 116] on div "HTTP Codes" at bounding box center [53, 116] width 33 height 10
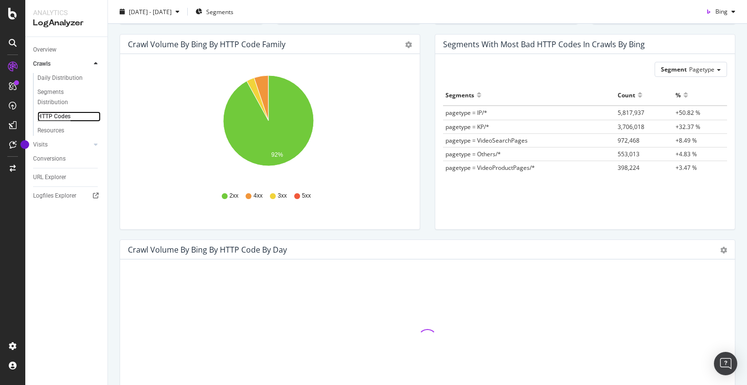
scroll to position [243, 0]
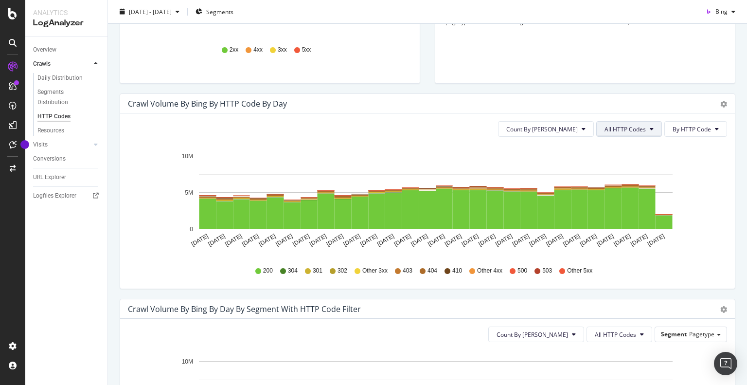
click at [631, 128] on span "All HTTP Codes" at bounding box center [625, 129] width 41 height 8
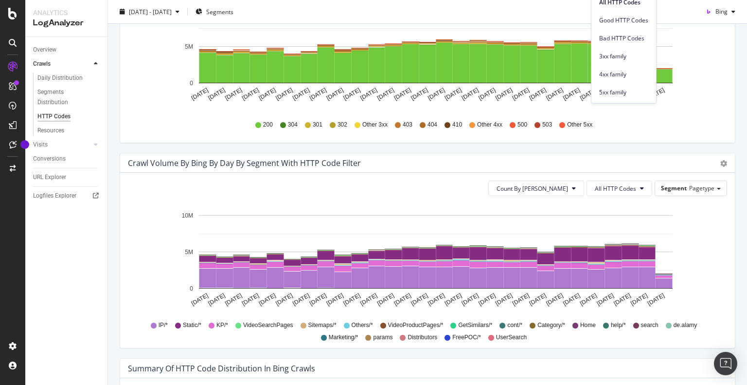
click at [614, 175] on div "Count By Day All HTTP Codes Segment Pagetype Hold CTRL while clicking to filter…" at bounding box center [427, 260] width 615 height 175
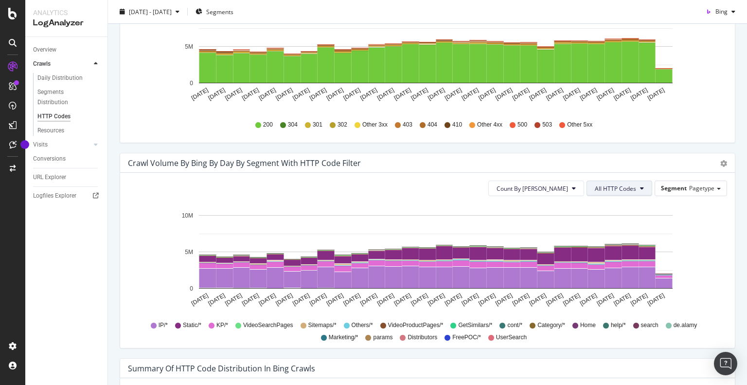
click at [605, 188] on span "All HTTP Codes" at bounding box center [615, 188] width 41 height 8
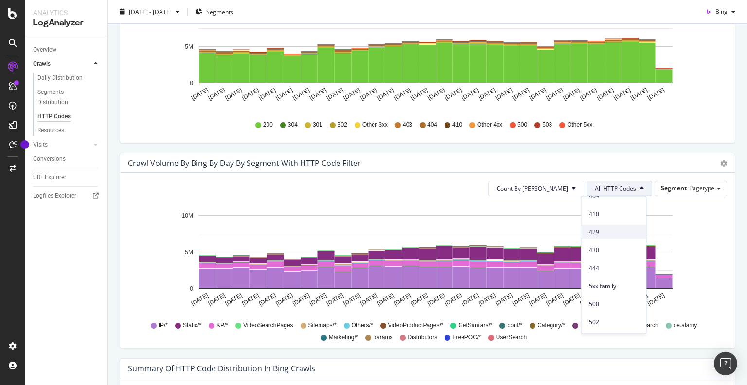
click at [602, 231] on span "429" at bounding box center [613, 232] width 49 height 9
